Goal: Use online tool/utility: Utilize a website feature to perform a specific function

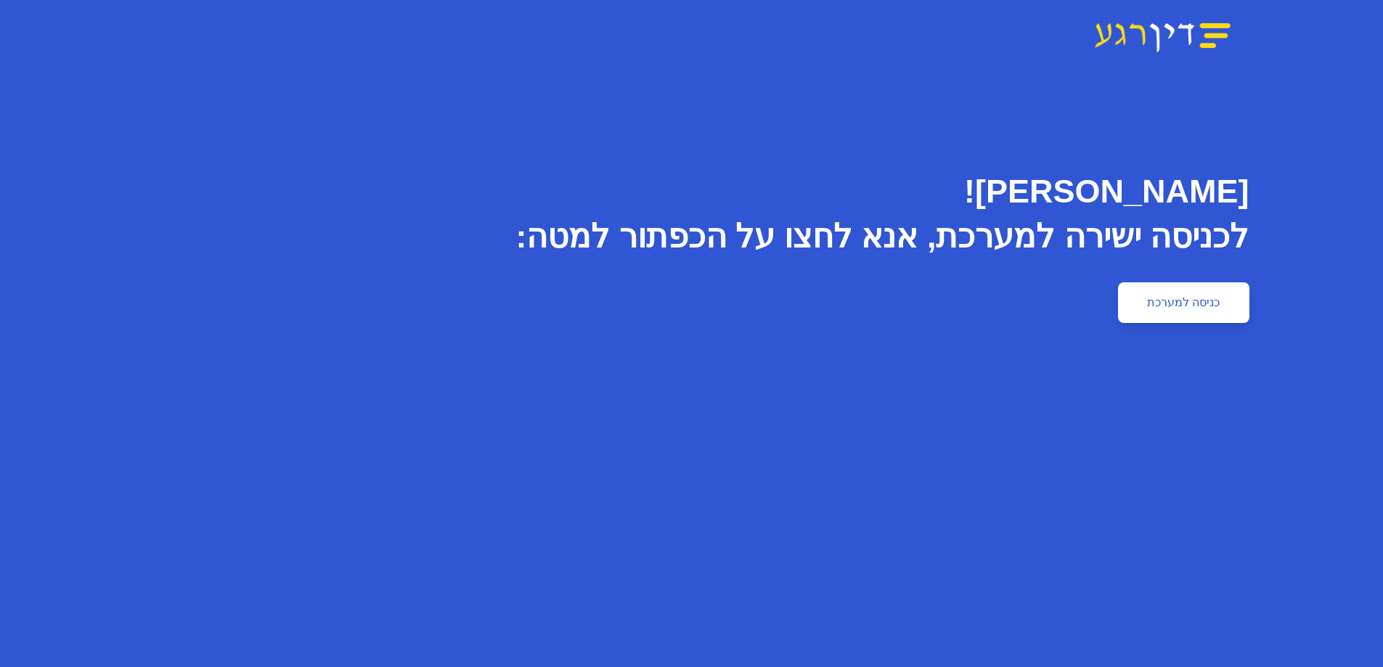
click at [1149, 296] on link "כניסה למערכת" at bounding box center [1183, 302] width 131 height 41
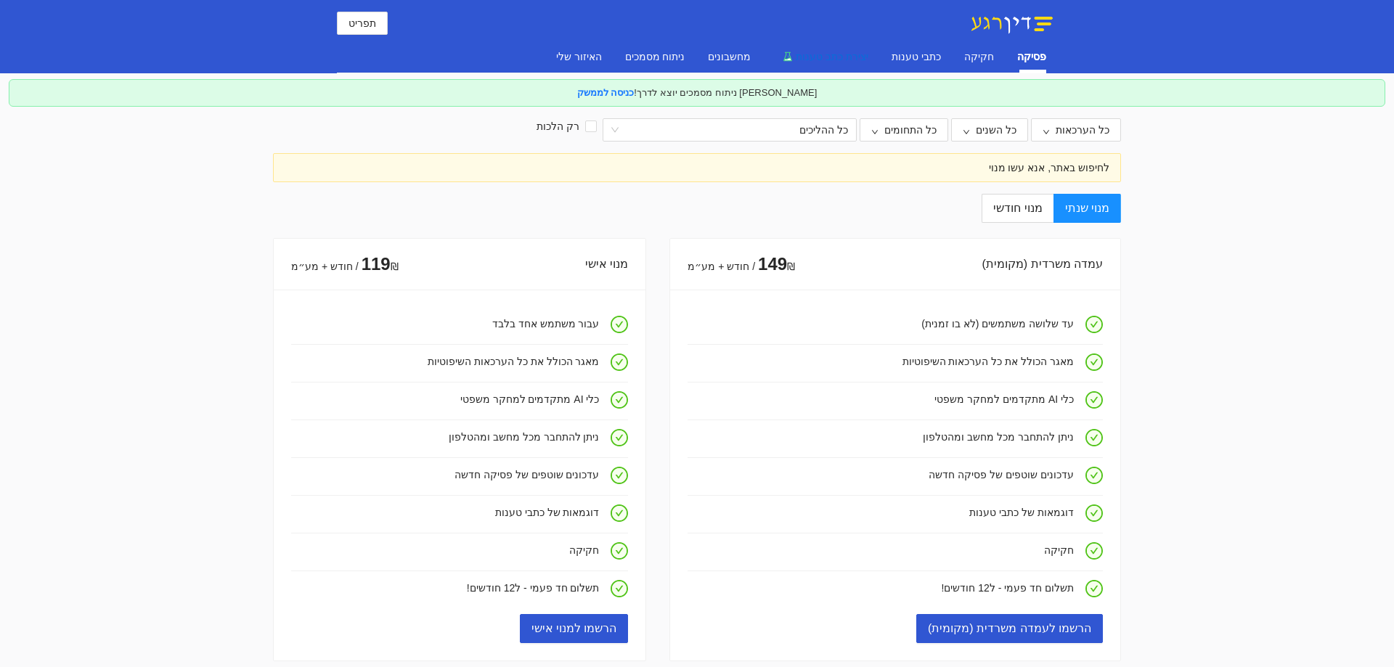
click at [846, 51] on span "יצירת כתב טענות" at bounding box center [832, 57] width 73 height 12
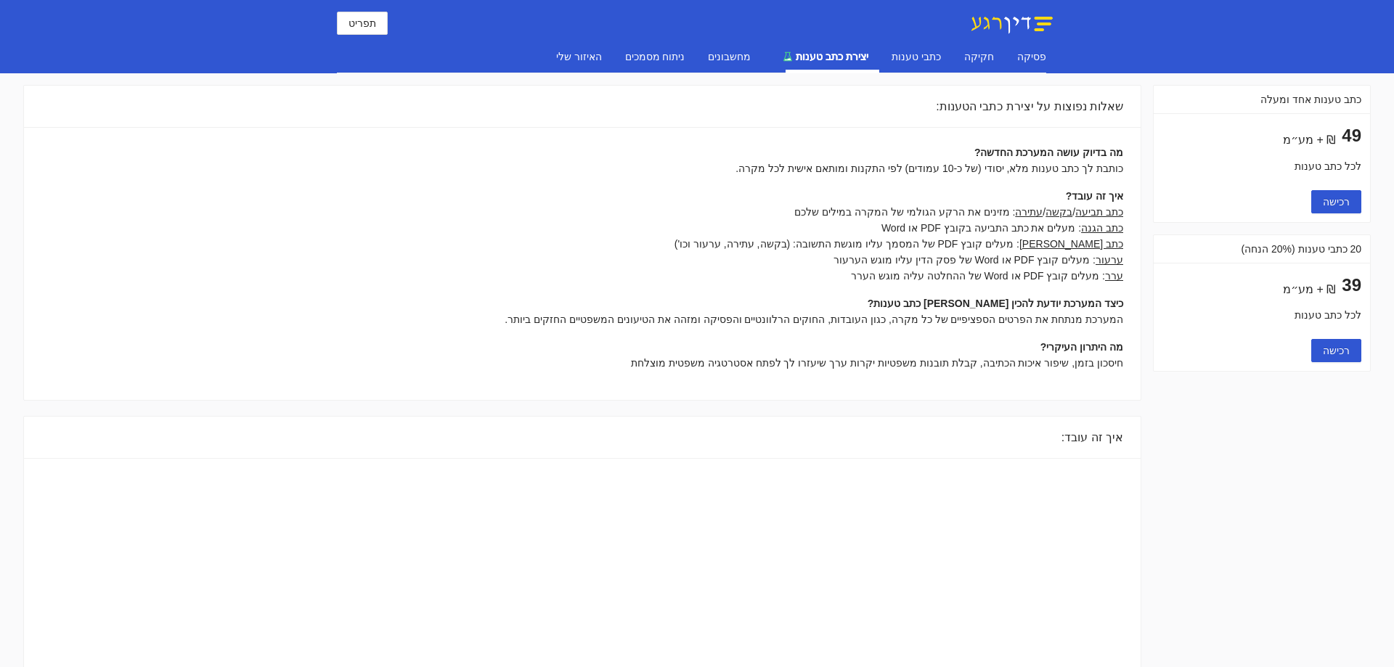
click at [1100, 217] on u "כתב תביעה" at bounding box center [1099, 212] width 48 height 12
click at [1096, 216] on u "כתב תביעה" at bounding box center [1099, 212] width 48 height 12
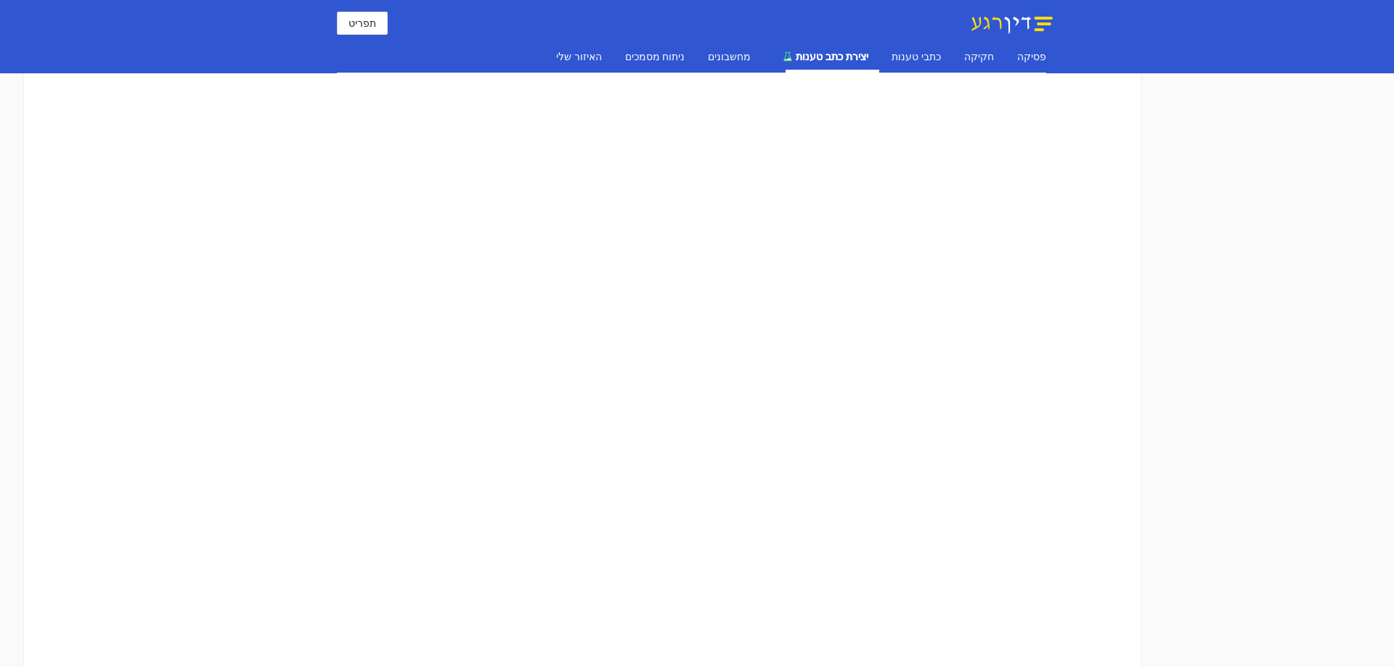
scroll to position [428, 0]
